Goal: Task Accomplishment & Management: Manage account settings

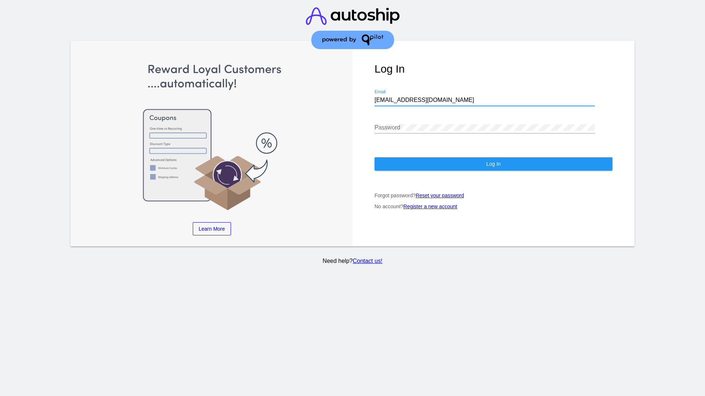
type input "[EMAIL_ADDRESS][DOMAIN_NAME]"
click at [493, 164] on span "Log In" at bounding box center [493, 164] width 14 height 6
